Goal: Transaction & Acquisition: Purchase product/service

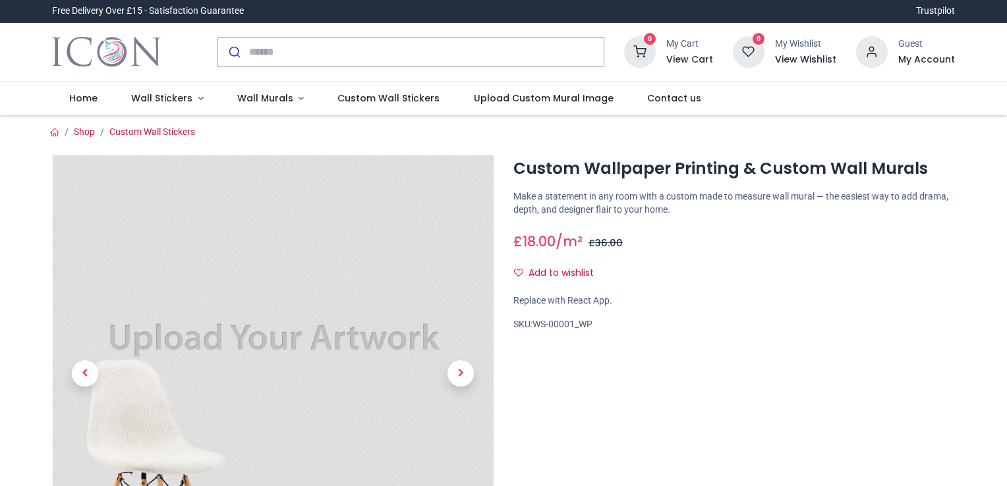
click at [403, 94] on span "Custom Wall Stickers" at bounding box center [388, 98] width 102 height 13
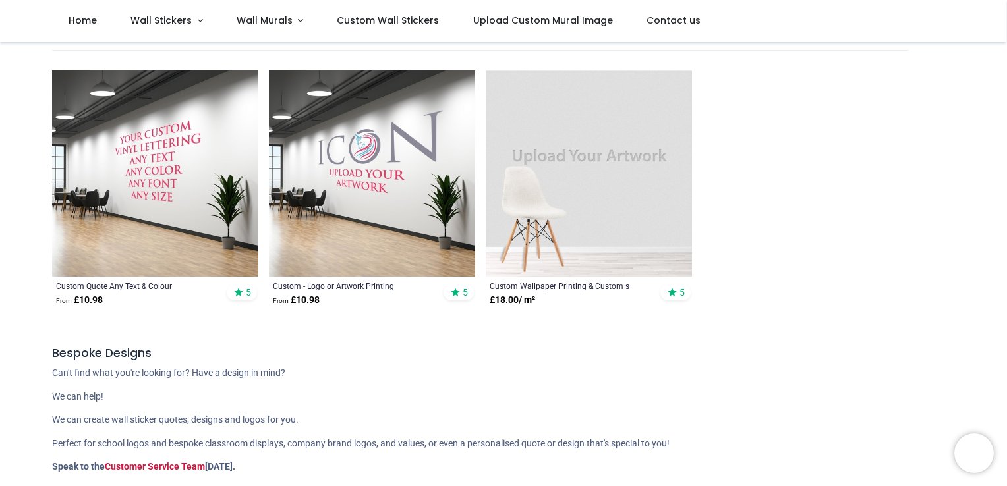
scroll to position [287, 0]
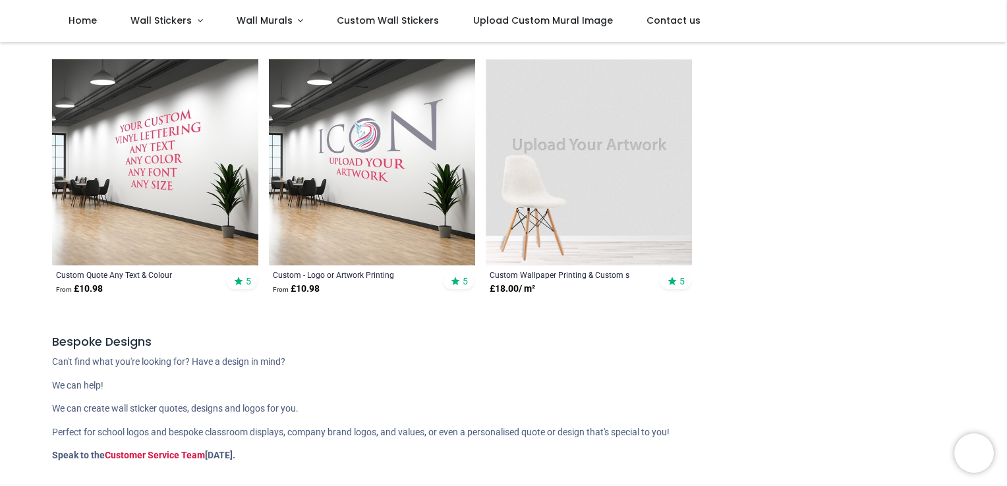
click at [573, 213] on img at bounding box center [589, 162] width 206 height 206
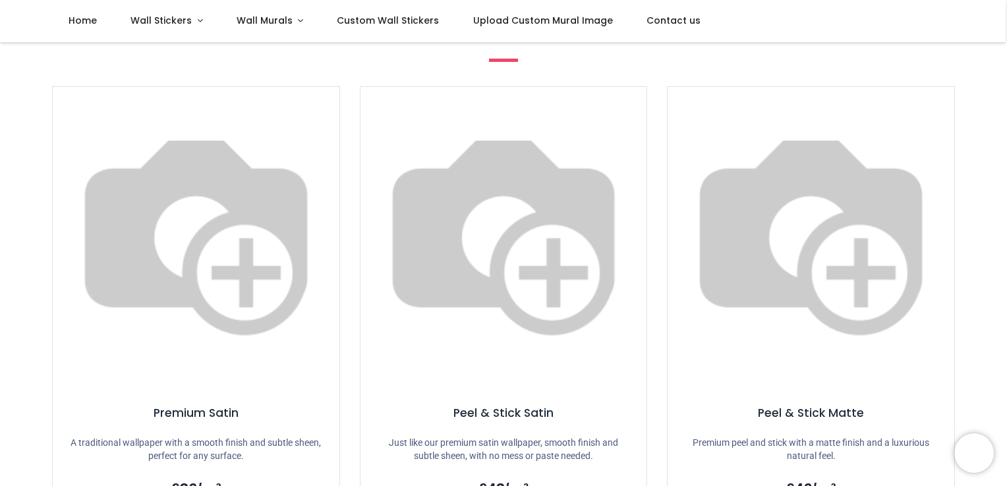
scroll to position [343, 0]
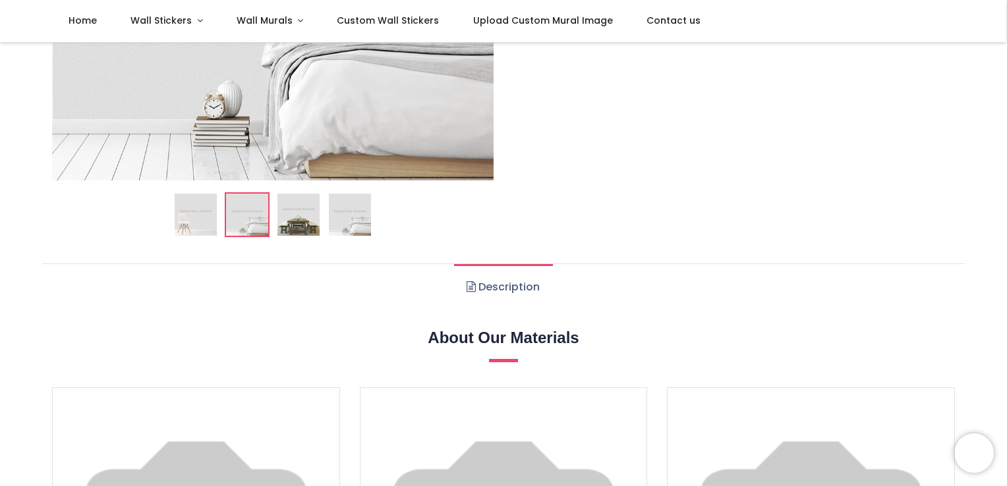
click at [299, 205] on img at bounding box center [298, 215] width 42 height 42
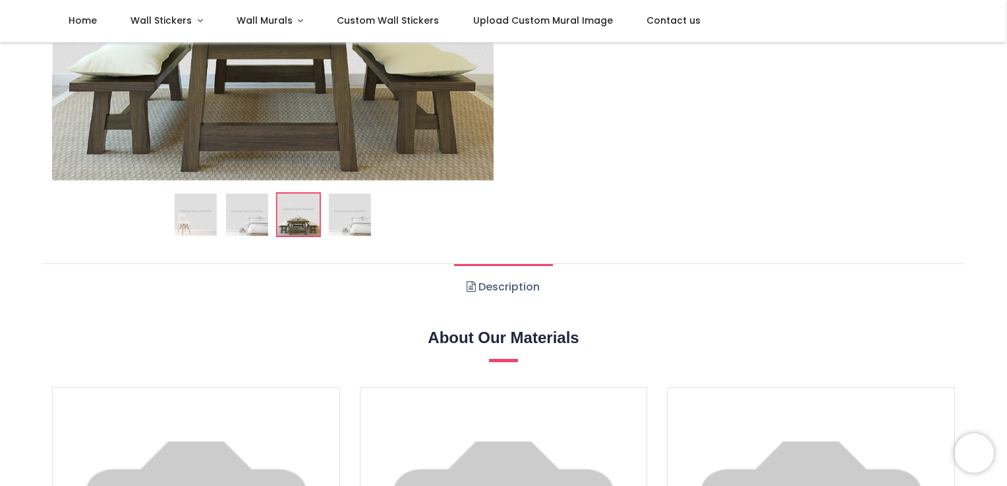
click at [339, 206] on img at bounding box center [350, 215] width 42 height 42
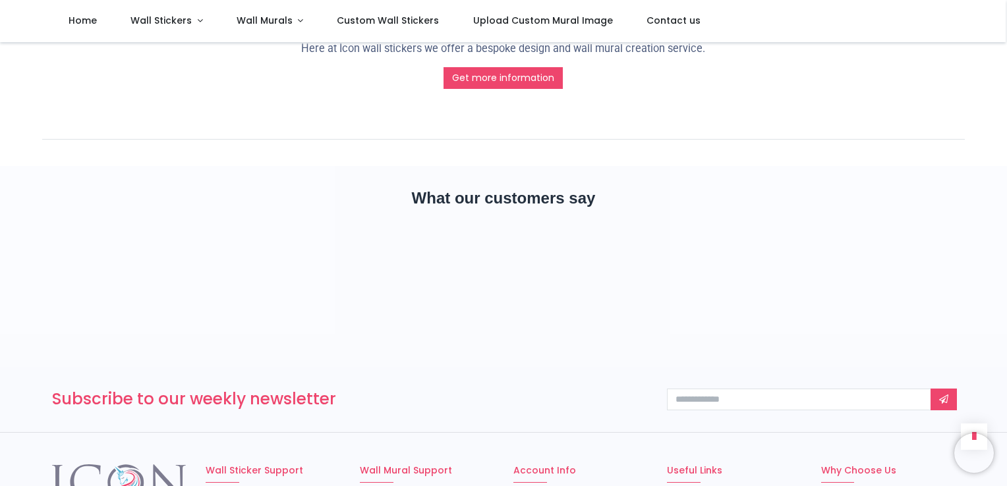
scroll to position [1615, 0]
